Goal: Navigation & Orientation: Find specific page/section

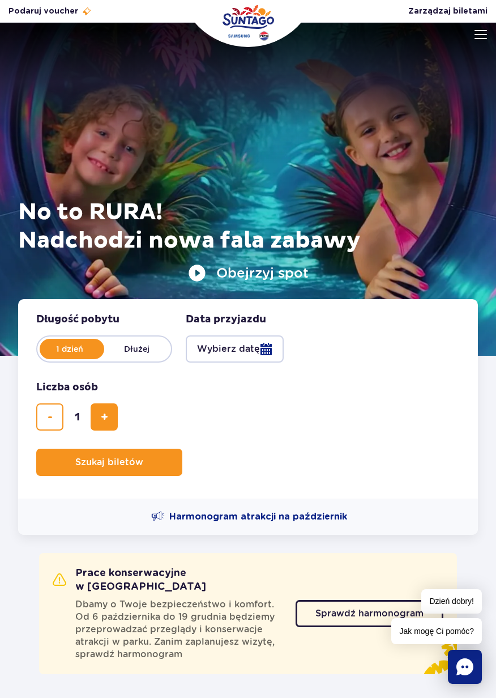
click at [480, 33] on img at bounding box center [481, 34] width 12 height 9
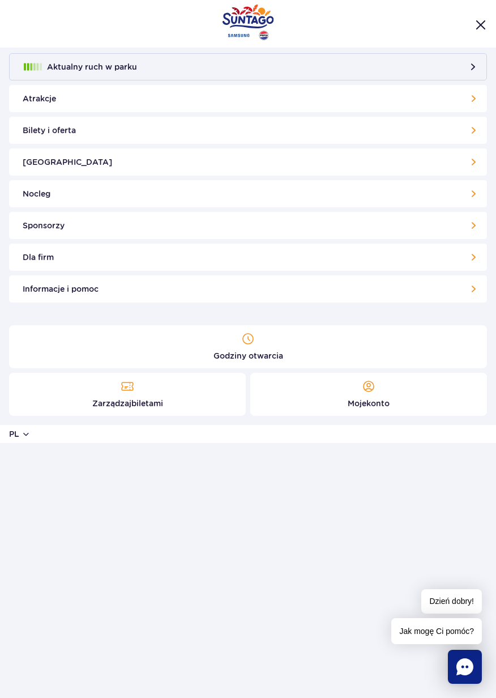
click at [472, 99] on link "Atrakcje" at bounding box center [248, 98] width 478 height 27
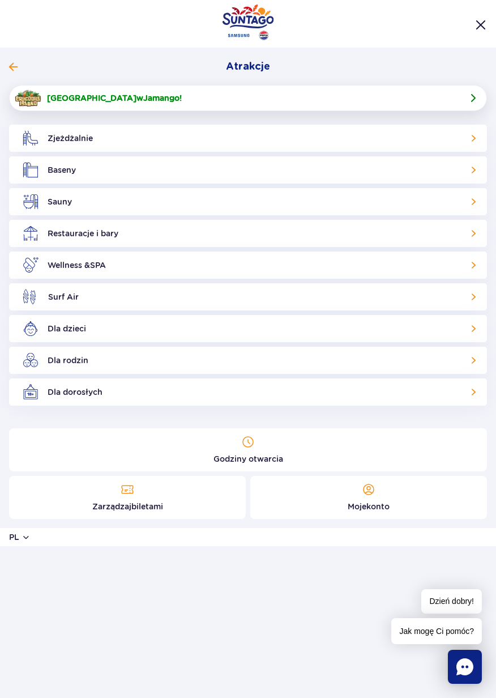
click at [472, 103] on img at bounding box center [473, 98] width 14 height 14
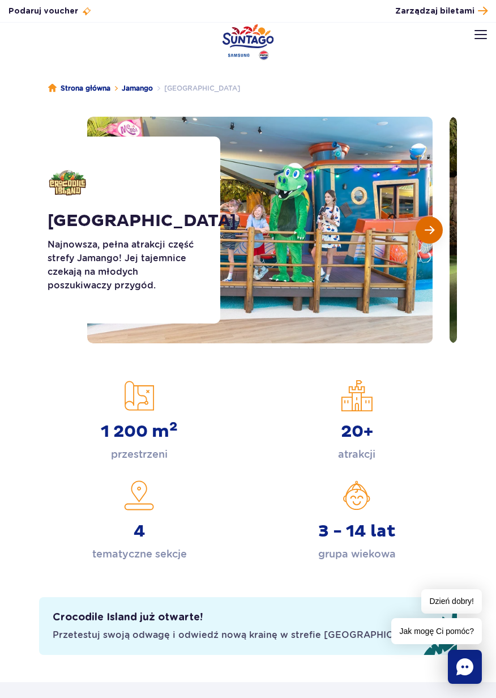
click at [431, 240] on button "Następny slajd" at bounding box center [429, 229] width 27 height 27
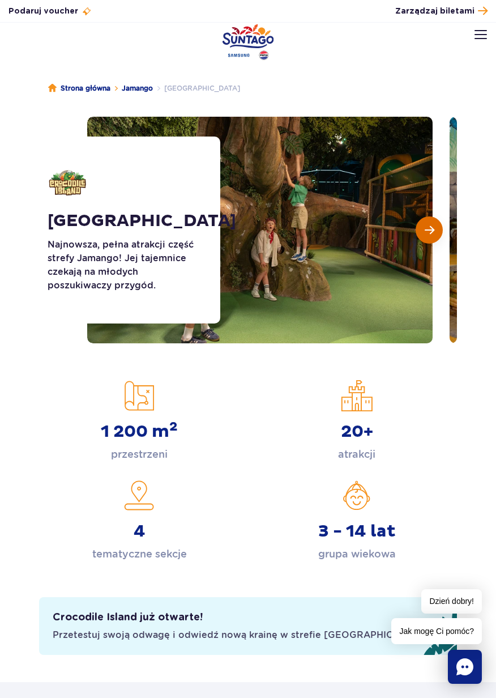
click at [432, 235] on span "Następny slajd" at bounding box center [430, 230] width 10 height 10
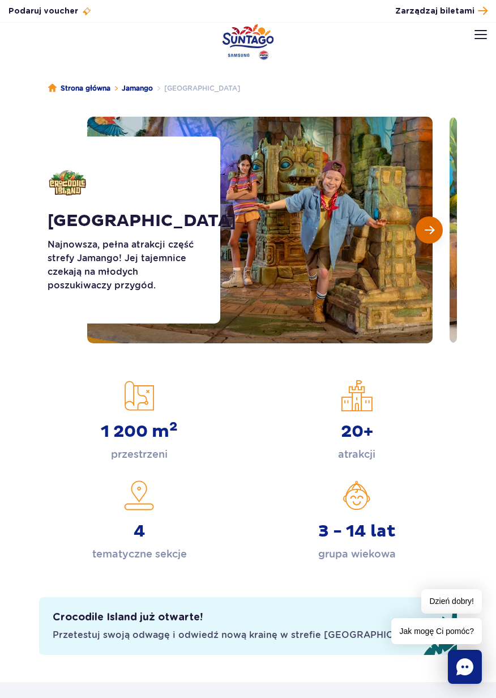
click at [432, 235] on span "Następny slajd" at bounding box center [430, 230] width 10 height 10
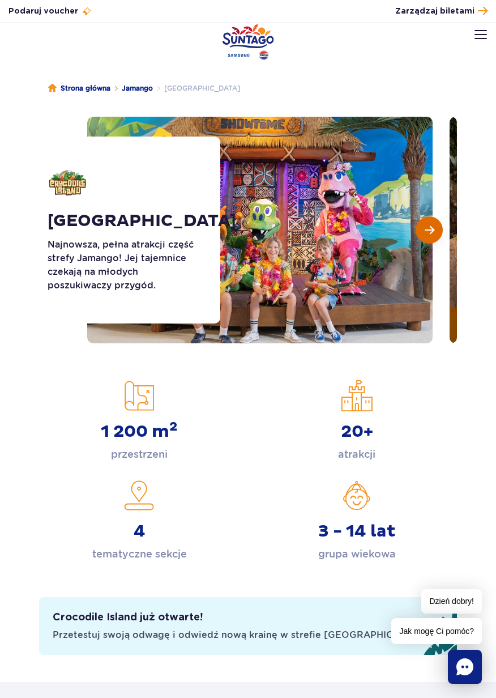
click at [431, 233] on span "Następny slajd" at bounding box center [430, 230] width 10 height 10
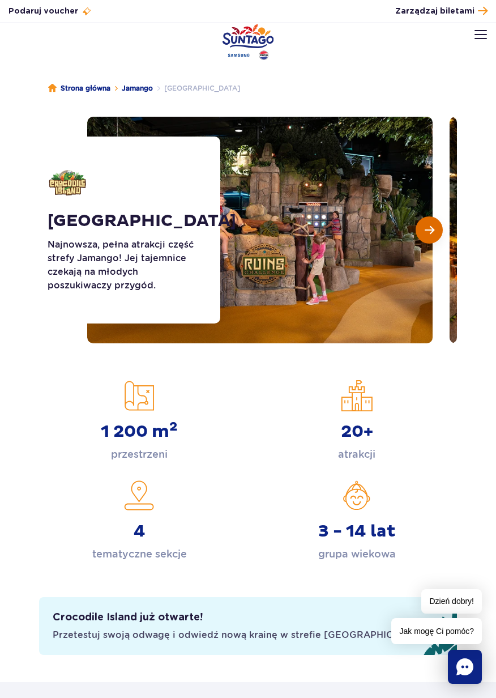
click at [431, 236] on button "Następny slajd" at bounding box center [429, 229] width 27 height 27
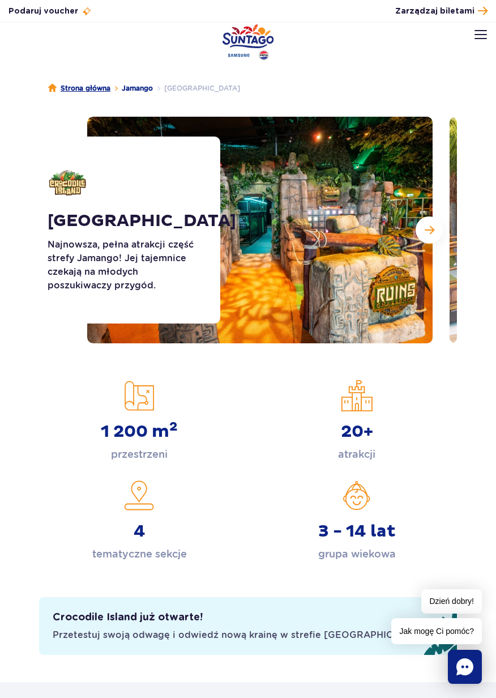
click at [105, 87] on link "Strona główna" at bounding box center [79, 88] width 62 height 11
